Goal: Task Accomplishment & Management: Complete application form

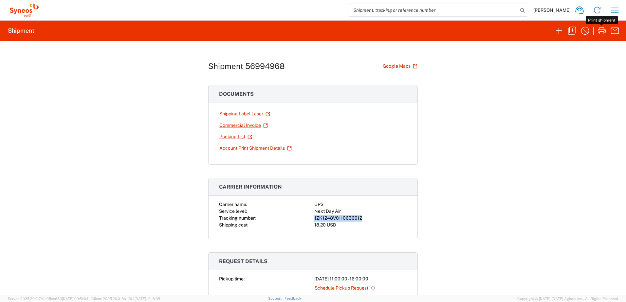
click at [615, 7] on icon "button" at bounding box center [614, 10] width 10 height 10
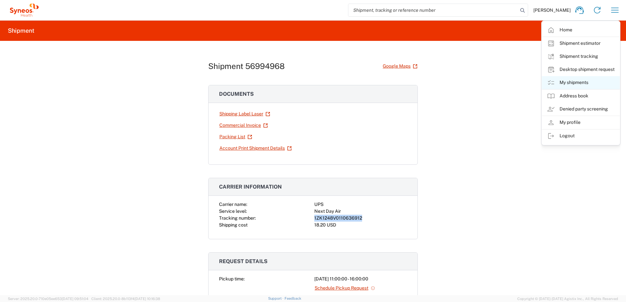
click at [583, 80] on link "My shipments" at bounding box center [580, 82] width 78 height 13
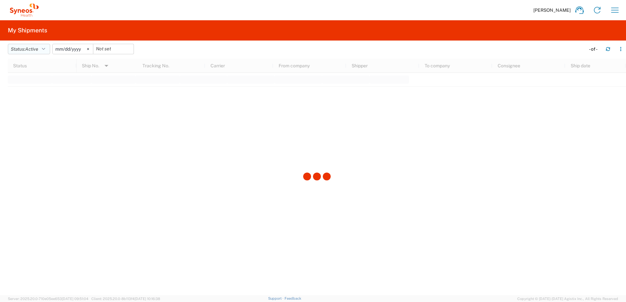
click at [44, 49] on icon "button" at bounding box center [43, 49] width 3 height 5
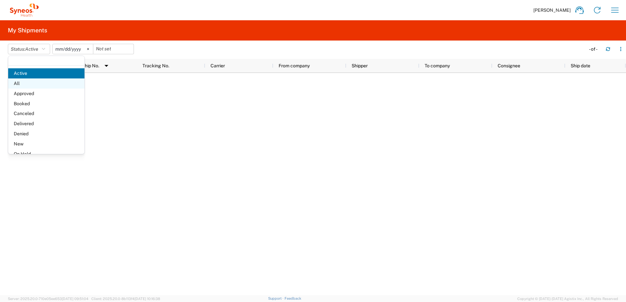
click at [29, 80] on span "All" at bounding box center [46, 84] width 76 height 10
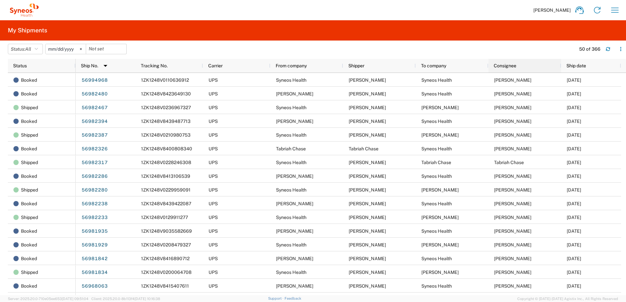
click at [516, 61] on div "Consignee" at bounding box center [525, 66] width 65 height 10
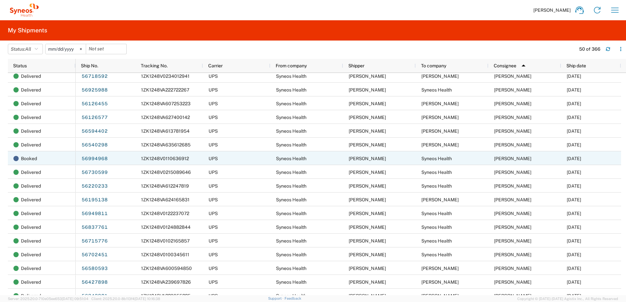
scroll to position [229, 0]
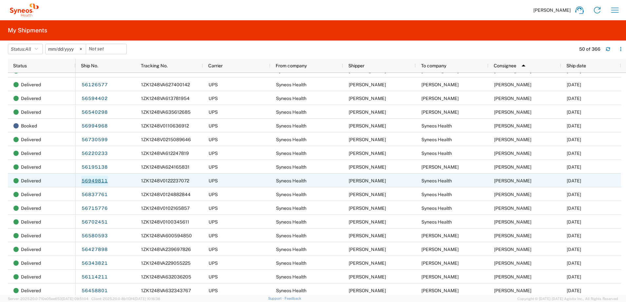
click at [90, 182] on link "56949811" at bounding box center [94, 181] width 27 height 10
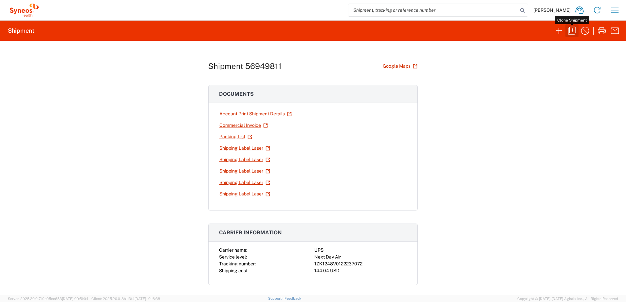
click at [571, 32] on icon "button" at bounding box center [571, 31] width 10 height 10
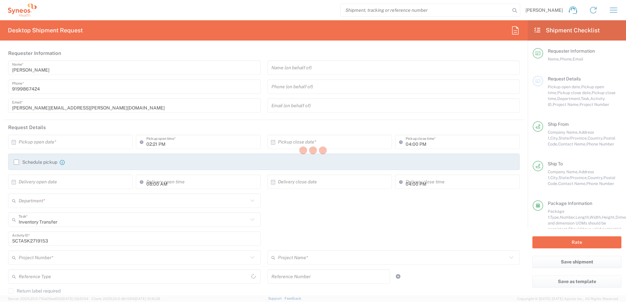
type input "[US_STATE]"
type input "[GEOGRAPHIC_DATA]"
type input "Business (General)"
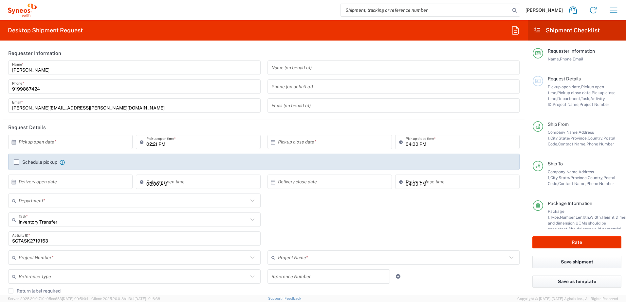
type input "4520 DEPARTMENTAL EXPENSE"
type input "[US_STATE]"
type input "Your Packaging"
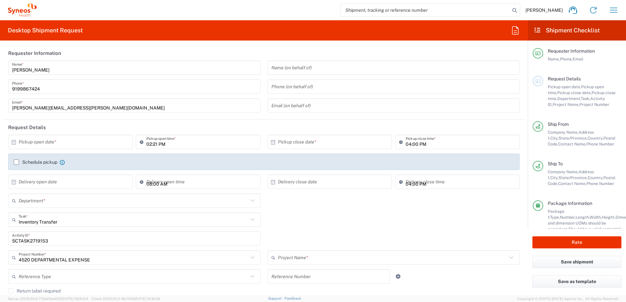
type input "4520 DEPARTMENTAL EXPENSE"
type input "4510"
type input "Your Packaging"
click at [83, 143] on input "text" at bounding box center [72, 141] width 106 height 11
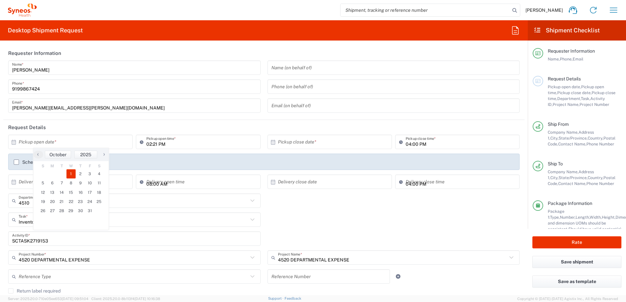
click at [73, 172] on span "1" at bounding box center [70, 173] width 9 height 9
type input "[DATE]"
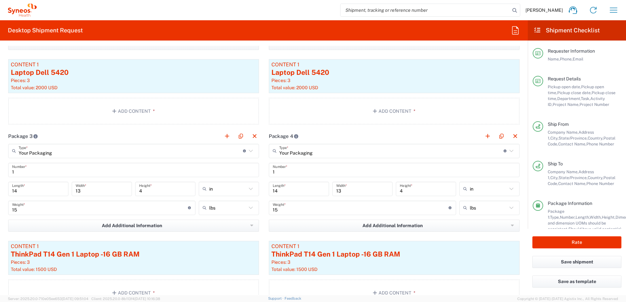
scroll to position [752, 0]
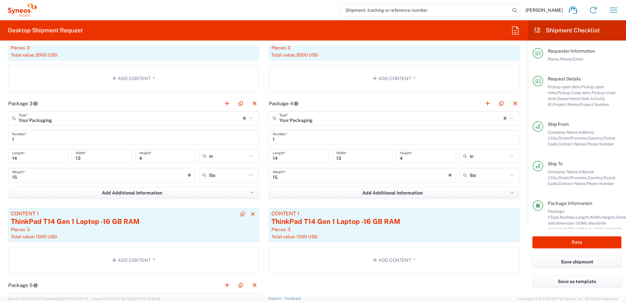
click at [135, 224] on div "ThinkPad T14 Gen 1 Laptop -16 GB RAM" at bounding box center [133, 222] width 245 height 10
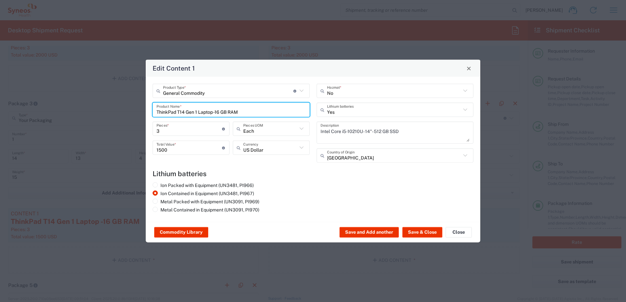
drag, startPoint x: 244, startPoint y: 111, endPoint x: 154, endPoint y: 111, distance: 89.6
click at [154, 111] on div "ThinkPad T14 Gen 1 Laptop -16 GB RAM Product Name *" at bounding box center [230, 110] width 157 height 14
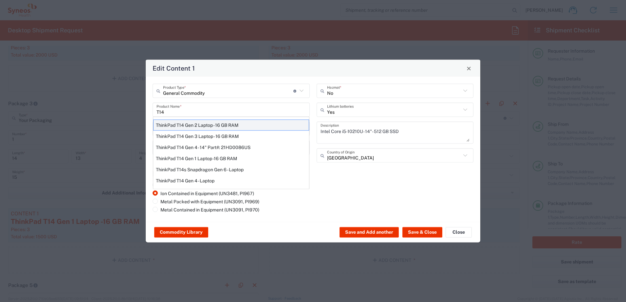
click at [189, 126] on div "ThinkPad T14 Gen 2 Laptop - 16 GB RAM" at bounding box center [231, 125] width 156 height 11
type input "ThinkPad T14 Gen 2 Laptop - 16 GB RAM"
type input "1"
type textarea "Intel Core i7-1156G7 vProÂ® Processor - 14"- 16 GB RAM - 512 GB SSD"
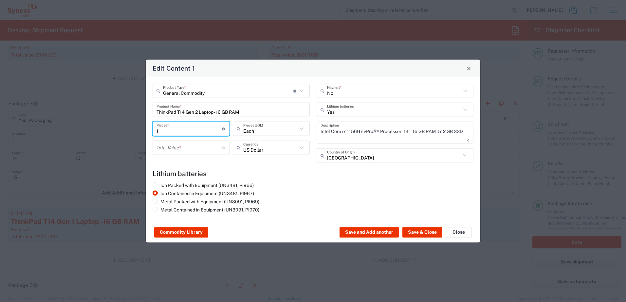
drag, startPoint x: 172, startPoint y: 133, endPoint x: 137, endPoint y: 132, distance: 35.0
click at [137, 132] on div "Edit Content 1 General Commodity Product Type * Document: Paper document genera…" at bounding box center [313, 151] width 626 height 302
type input "3"
click at [174, 148] on input "number" at bounding box center [188, 147] width 65 height 11
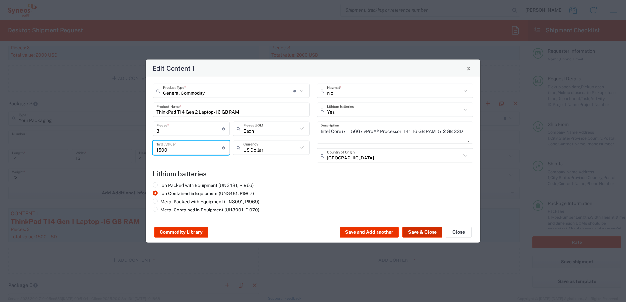
type input "1500"
click at [421, 234] on button "Save & Close" at bounding box center [422, 232] width 40 height 10
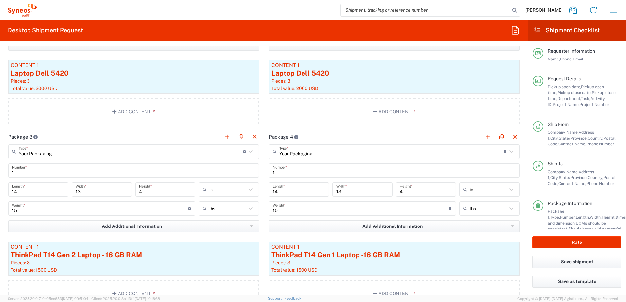
scroll to position [720, 0]
click at [361, 258] on div "ThinkPad T14 Gen 1 Laptop -16 GB RAM" at bounding box center [393, 255] width 245 height 10
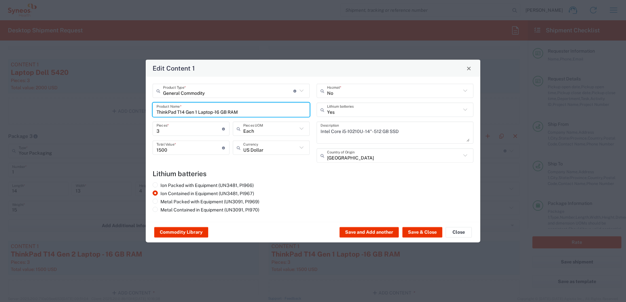
drag, startPoint x: 243, startPoint y: 110, endPoint x: 144, endPoint y: 110, distance: 99.5
click at [144, 110] on div "Edit Content 1 General Commodity Product Type * Document: Paper document genera…" at bounding box center [313, 151] width 626 height 302
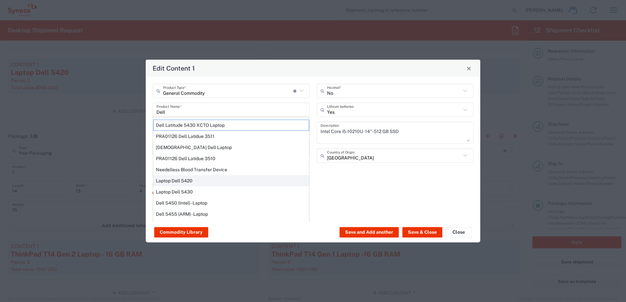
click at [191, 178] on div "Laptop Dell 5420" at bounding box center [231, 180] width 156 height 11
type input "Laptop Dell 5420"
type textarea "Laptop Latitude Dell 5420"
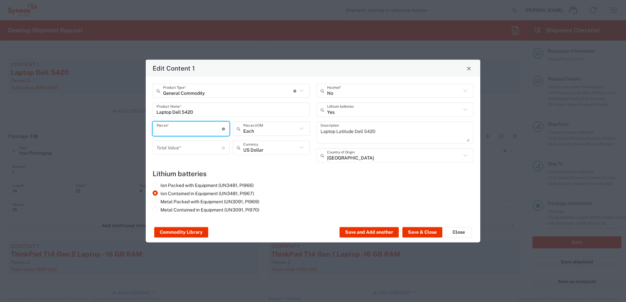
click at [173, 130] on input "number" at bounding box center [188, 128] width 65 height 11
type input "3"
click at [172, 146] on input "number" at bounding box center [188, 147] width 65 height 11
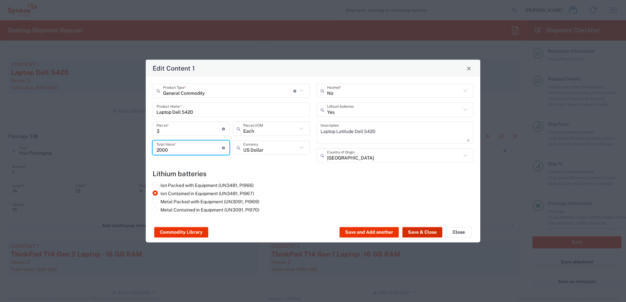
type input "2000"
click at [414, 227] on div "Commodity Library Save and Add another Save & Close Close" at bounding box center [313, 232] width 334 height 21
click at [416, 229] on button "Save & Close" at bounding box center [422, 232] width 40 height 10
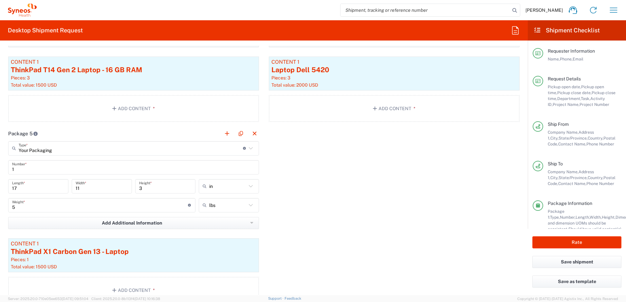
scroll to position [818, 0]
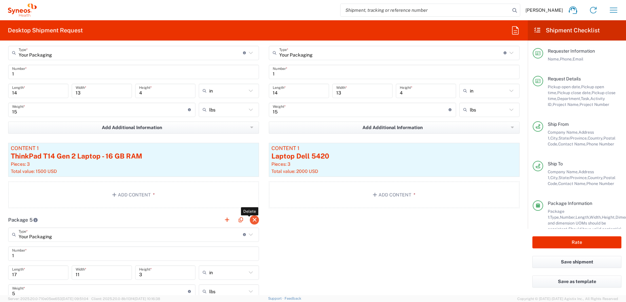
click at [254, 219] on button "button" at bounding box center [254, 220] width 9 height 9
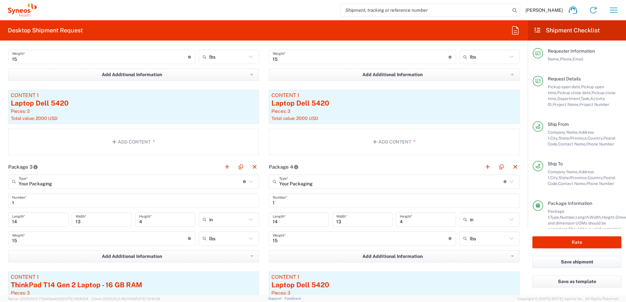
scroll to position [687, 0]
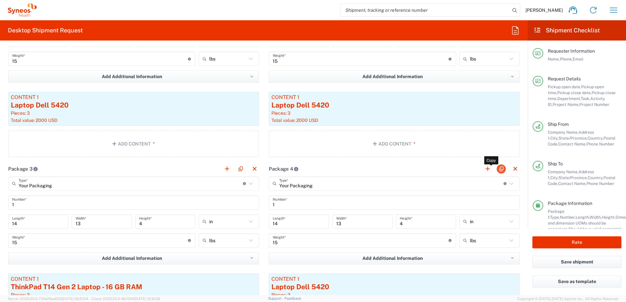
click at [499, 170] on button "button" at bounding box center [500, 169] width 9 height 9
type input "Your Packaging"
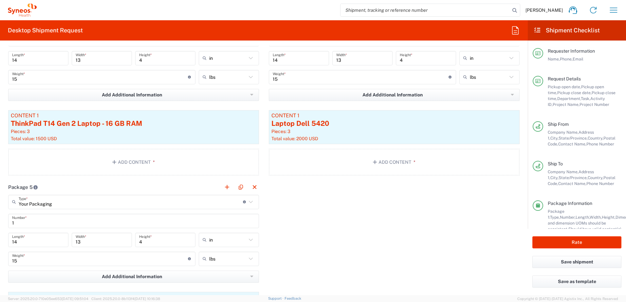
scroll to position [949, 0]
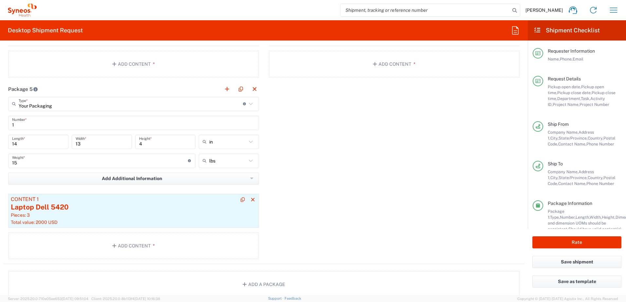
click at [130, 218] on div "Pieces: 3" at bounding box center [133, 215] width 245 height 6
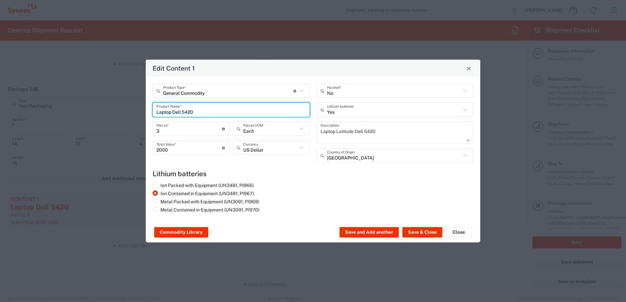
drag, startPoint x: 212, startPoint y: 110, endPoint x: 151, endPoint y: 110, distance: 60.9
click at [151, 110] on div "General Commodity Product Type * Document: Paper document generated internally …" at bounding box center [231, 126] width 164 height 84
type input "Surface Pro 4 laptop"
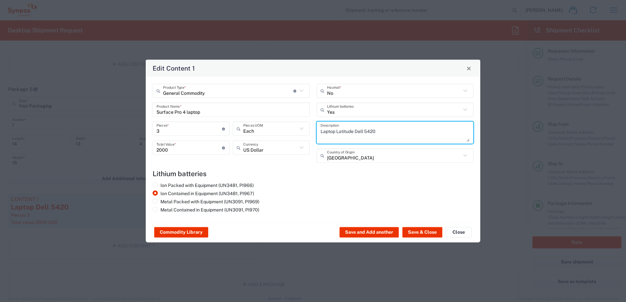
drag, startPoint x: 400, startPoint y: 135, endPoint x: 311, endPoint y: 125, distance: 90.0
click at [311, 125] on div "General Commodity Product Type * Document: Paper document generated internally …" at bounding box center [312, 126] width 327 height 84
paste textarea "Surface Pro 4 laptop"
type textarea "Surface Pro 4 laptop"
click at [176, 151] on input "2000" at bounding box center [188, 147] width 65 height 11
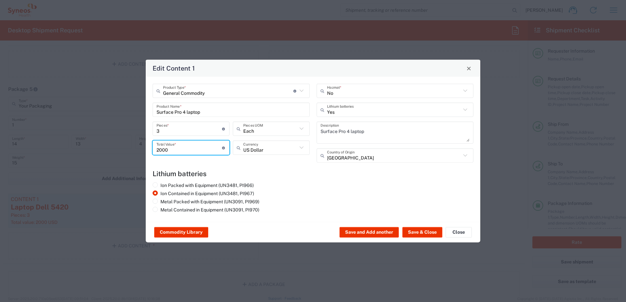
drag, startPoint x: 178, startPoint y: 149, endPoint x: 150, endPoint y: 147, distance: 27.9
click at [150, 147] on div "General Commodity Product Type * Document: Paper document generated internally …" at bounding box center [231, 126] width 164 height 84
type input "1500"
click at [339, 195] on div "Ion Packed with Equipment (UN3481, PI966) Ion Contained in Equipment (UN3481, P…" at bounding box center [312, 199] width 327 height 33
click at [423, 233] on button "Save & Close" at bounding box center [422, 232] width 40 height 10
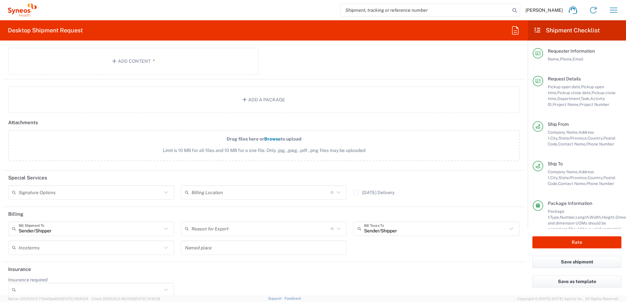
scroll to position [1143, 0]
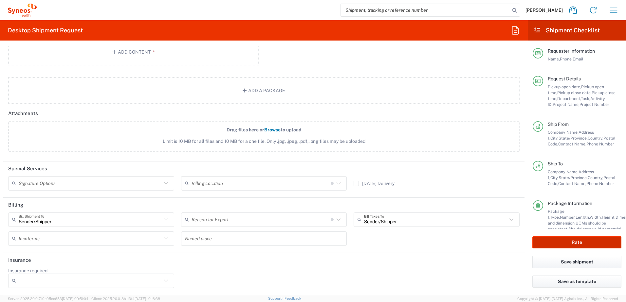
click at [573, 241] on button "Rate" at bounding box center [576, 243] width 89 height 12
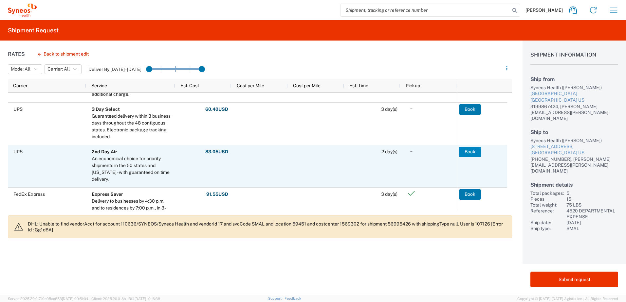
click at [474, 152] on button "Book" at bounding box center [470, 152] width 22 height 10
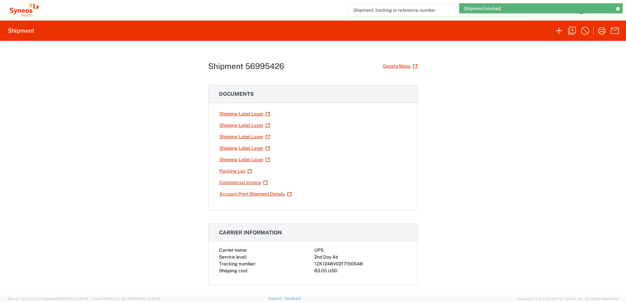
click at [339, 263] on div "1ZK1248V0217150548" at bounding box center [360, 264] width 93 height 7
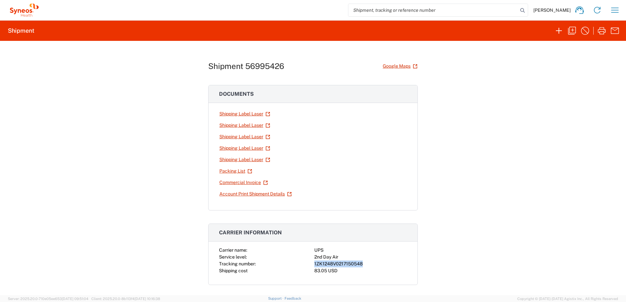
copy div "1ZK1248V0217150548"
click at [570, 27] on icon "button" at bounding box center [571, 31] width 10 height 10
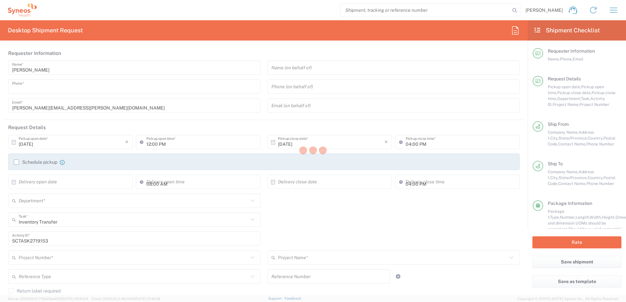
type input "9199867424"
type input "02:21 PM"
type textarea "[PERSON_NAME][EMAIL_ADDRESS][PERSON_NAME][DOMAIN_NAME]"
type input "Syneos Health, LLC-[GEOGRAPHIC_DATA] [GEOGRAPHIC_DATA] [GEOGRAPHIC_DATA]"
type input "Syneos Health"
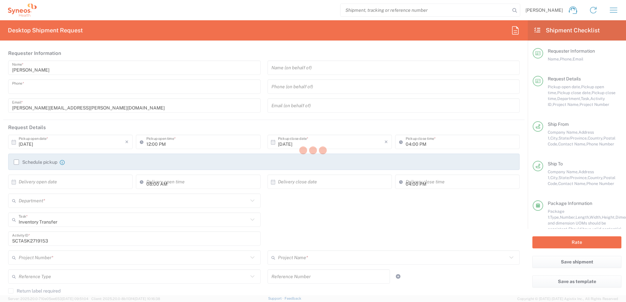
type input "[GEOGRAPHIC_DATA]"
type input "Morrisville"
type input "[US_STATE]"
type input "27560"
type input "[PERSON_NAME]"
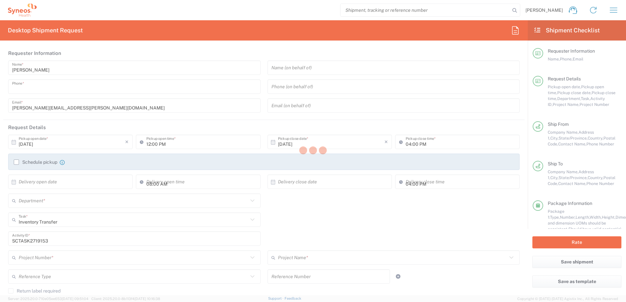
type input "9199867424"
type input "[PERSON_NAME][EMAIL_ADDRESS][PERSON_NAME][DOMAIN_NAME]"
type input "Syneos Health"
type input "[STREET_ADDRESS]"
type input "3rd Floor"
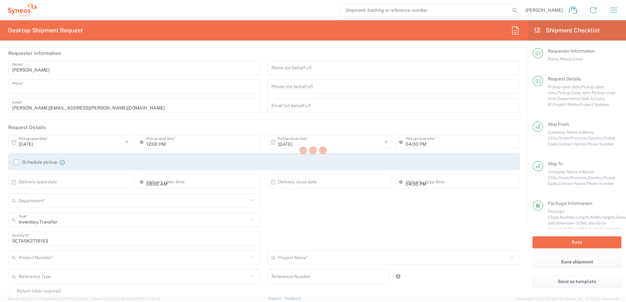
type input "Bridgewater"
type input "[GEOGRAPHIC_DATA]"
type input "08807"
type input "[PERSON_NAME]"
type input "[PHONE_NUMBER]"
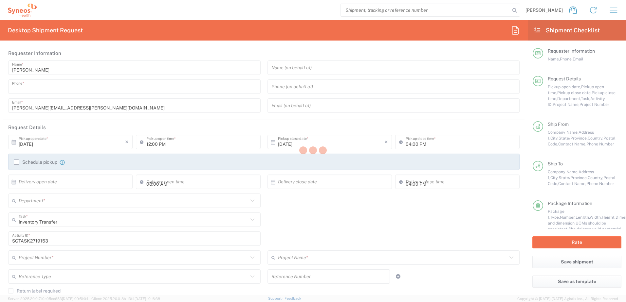
type input "[PERSON_NAME][EMAIL_ADDRESS][PERSON_NAME][DOMAIN_NAME]"
type input "Business (General)"
type input "Sender/Shipper"
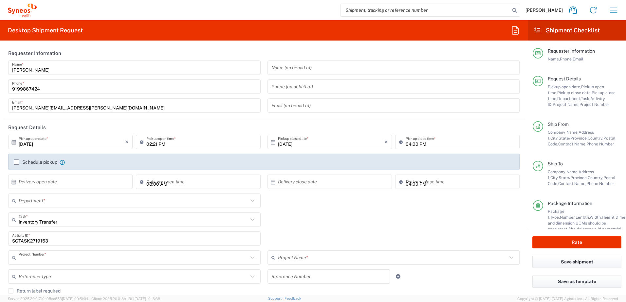
type input "4520 DEPARTMENTAL EXPENSE"
type input "[US_STATE]"
type input "Your Packaging"
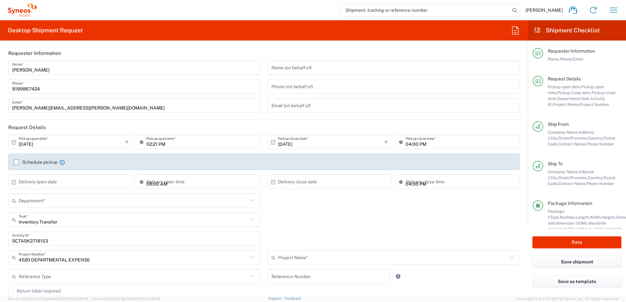
type input "Your Packaging"
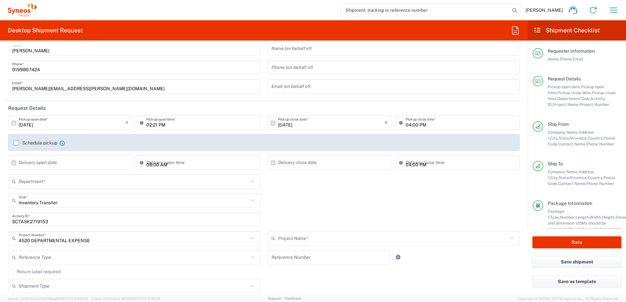
type input "Your Packaging"
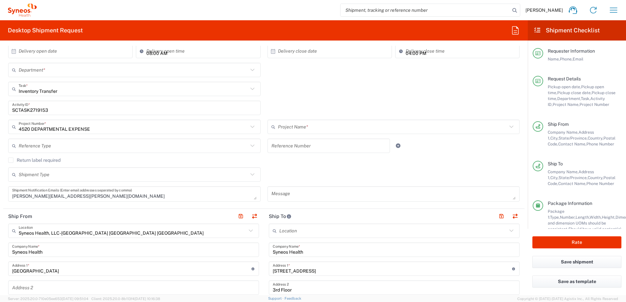
type input "4520 DEPARTMENTAL EXPENSE"
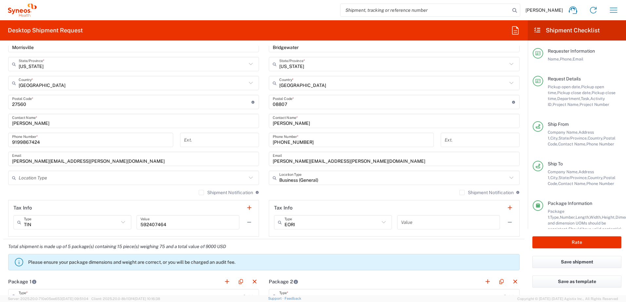
type input "4510"
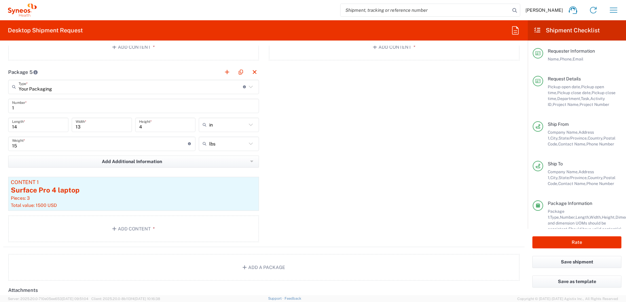
scroll to position [949, 0]
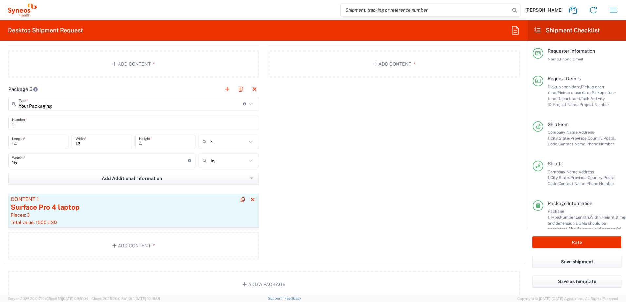
click at [170, 211] on div "Surface Pro 4 laptop" at bounding box center [133, 208] width 245 height 10
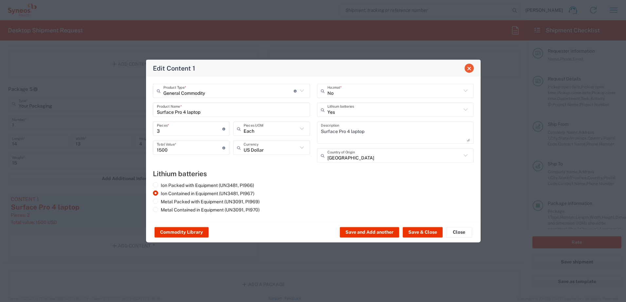
click at [469, 72] on button "Close" at bounding box center [468, 68] width 9 height 9
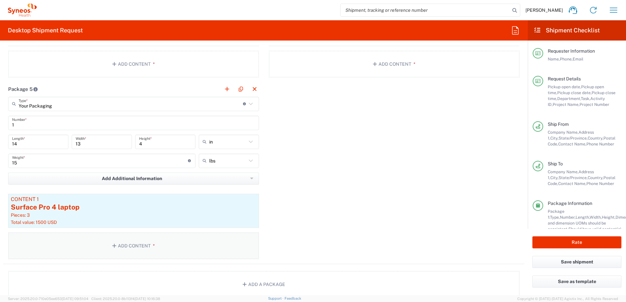
click at [140, 244] on button "Add Content *" at bounding box center [133, 246] width 251 height 27
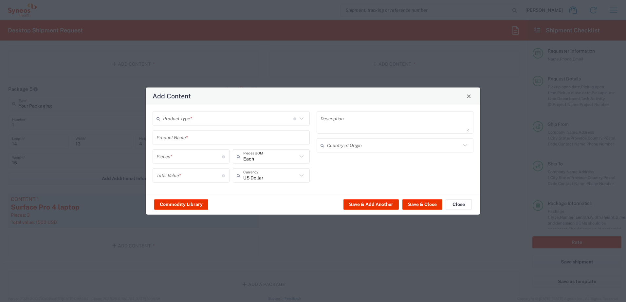
click at [195, 115] on input "text" at bounding box center [228, 118] width 130 height 11
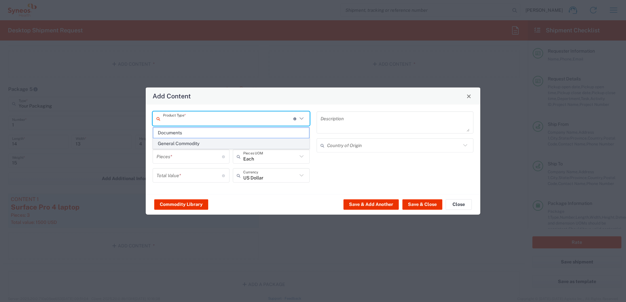
click at [190, 142] on span "General Commodity" at bounding box center [231, 144] width 156 height 10
type input "General Commodity"
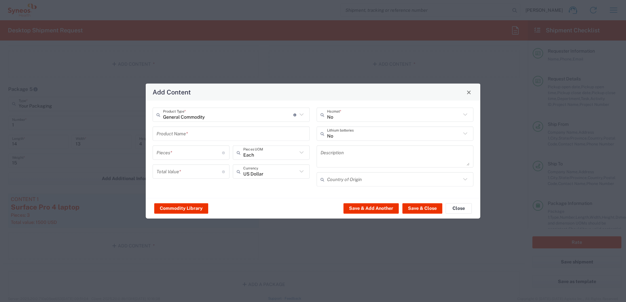
click at [187, 135] on input "text" at bounding box center [230, 133] width 149 height 11
type input "Dell battery"
click at [185, 149] on input "number" at bounding box center [188, 152] width 65 height 11
type input "1"
click at [179, 175] on input "number" at bounding box center [188, 171] width 65 height 11
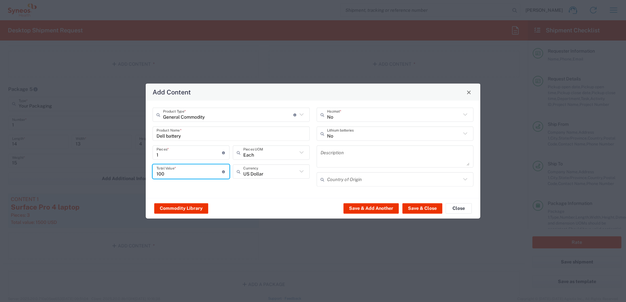
type input "100"
click at [271, 211] on div "Commodity Library Save & Add Another Save & Close Close" at bounding box center [313, 208] width 334 height 21
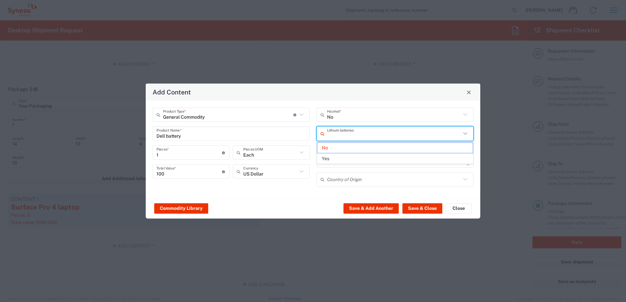
click at [376, 132] on input "text" at bounding box center [394, 133] width 134 height 11
click at [265, 204] on div "Commodity Library Save & Add Another Save & Close Close" at bounding box center [313, 208] width 334 height 21
type input "No"
click at [353, 139] on input "text" at bounding box center [394, 133] width 134 height 11
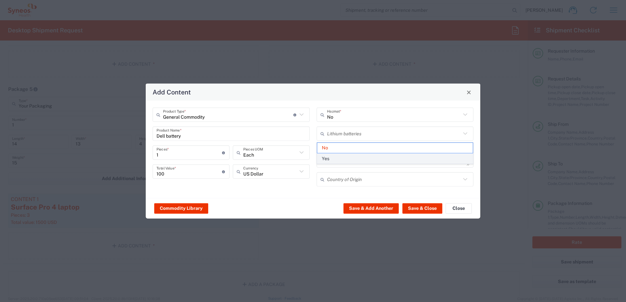
click at [331, 156] on span "Yes" at bounding box center [395, 159] width 156 height 10
type input "Yes"
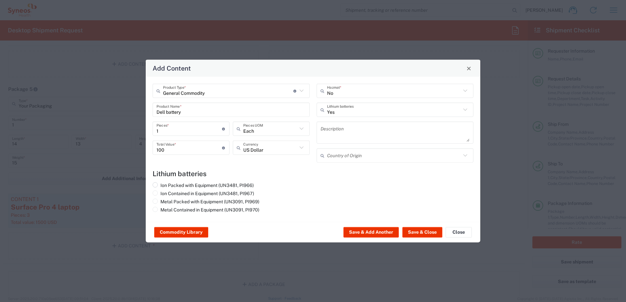
click at [183, 185] on label "Ion Packed with Equipment (UN3481, PI966)" at bounding box center [202, 186] width 101 height 6
click at [165, 185] on input "Ion Packed with Equipment (UN3481, PI966)" at bounding box center [162, 185] width 4 height 4
radio input "true"
click at [420, 230] on button "Save & Close" at bounding box center [422, 232] width 40 height 10
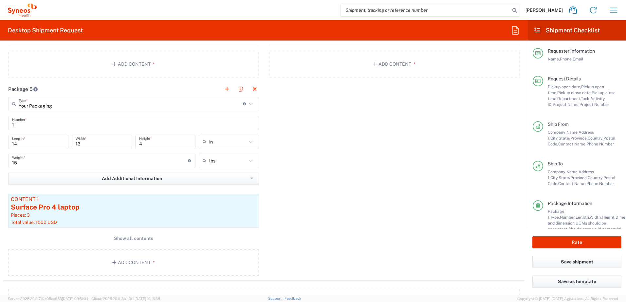
click at [124, 231] on main "Your Packaging Type * Material used to package goods Your Packaging Envelope La…" at bounding box center [133, 188] width 260 height 182
click at [127, 236] on span "Show all contents" at bounding box center [133, 239] width 39 height 6
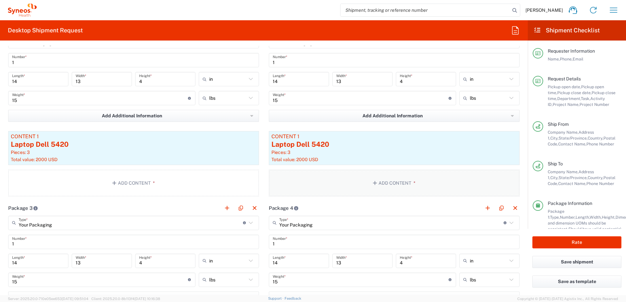
scroll to position [622, 0]
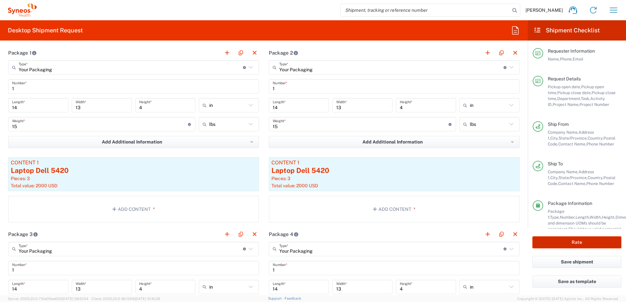
click at [557, 242] on button "Rate" at bounding box center [576, 243] width 89 height 12
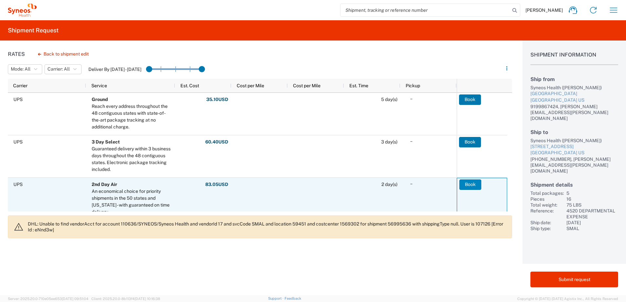
click at [467, 186] on button "Book" at bounding box center [470, 185] width 22 height 10
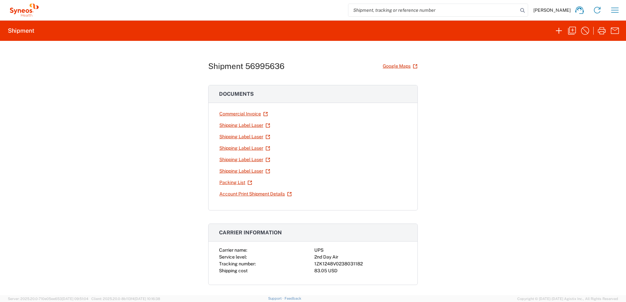
click at [347, 265] on div "1ZK1248V0238031182" at bounding box center [360, 264] width 93 height 7
copy div "1ZK1248V0238031182"
click at [457, 90] on div "Shipment 56995636 Google Maps Documents Commercial Invoice Shipping Label Laser…" at bounding box center [313, 168] width 626 height 255
click at [524, 97] on div "Shipment 56995636 Google Maps Documents Commercial Invoice Shipping Label Laser…" at bounding box center [313, 168] width 626 height 255
